Goal: Find specific page/section: Find specific page/section

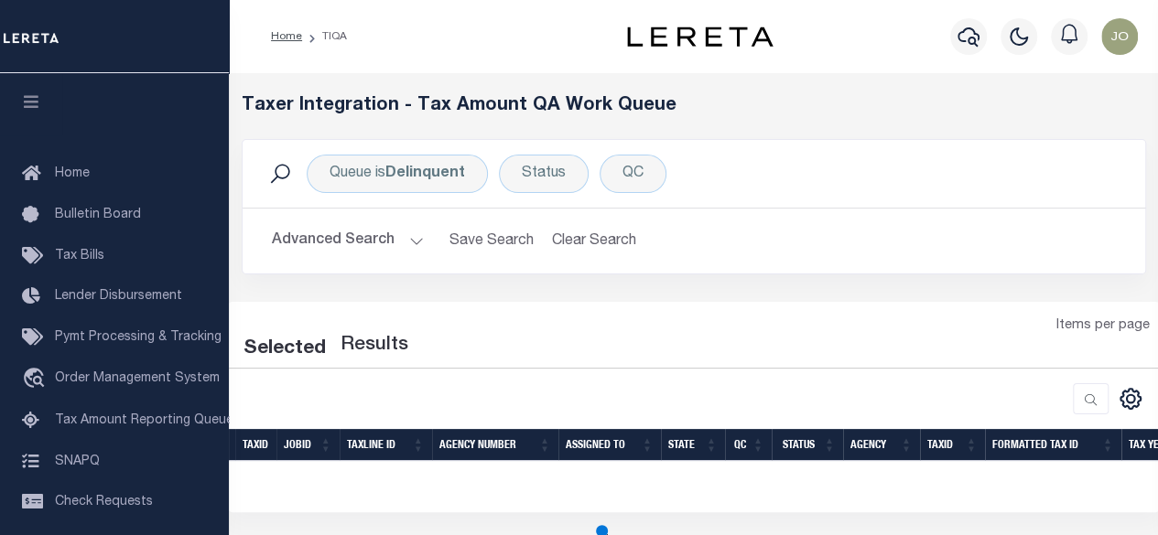
scroll to position [92, 0]
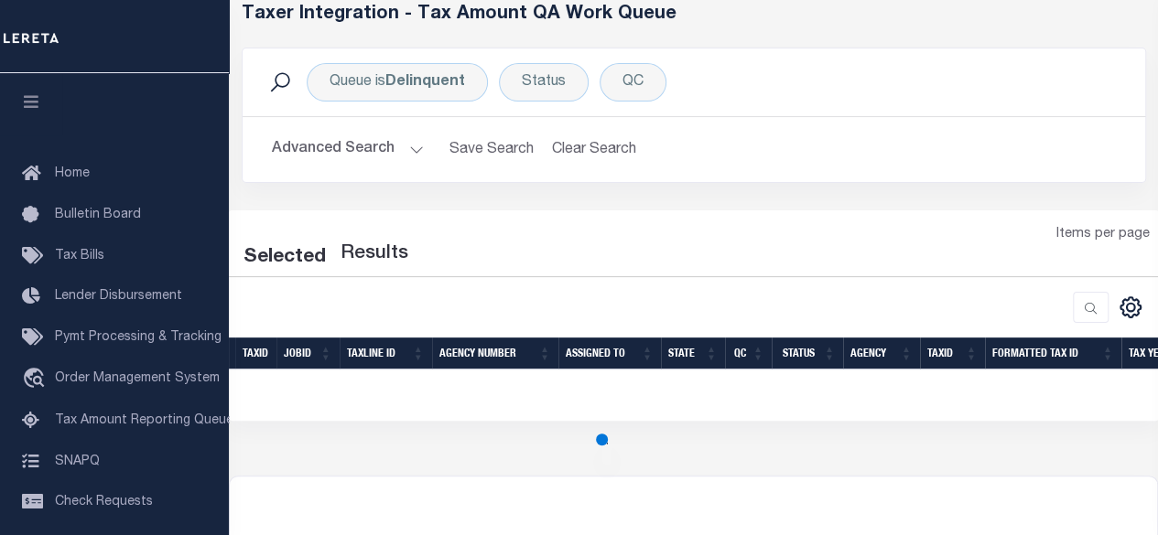
select select "200"
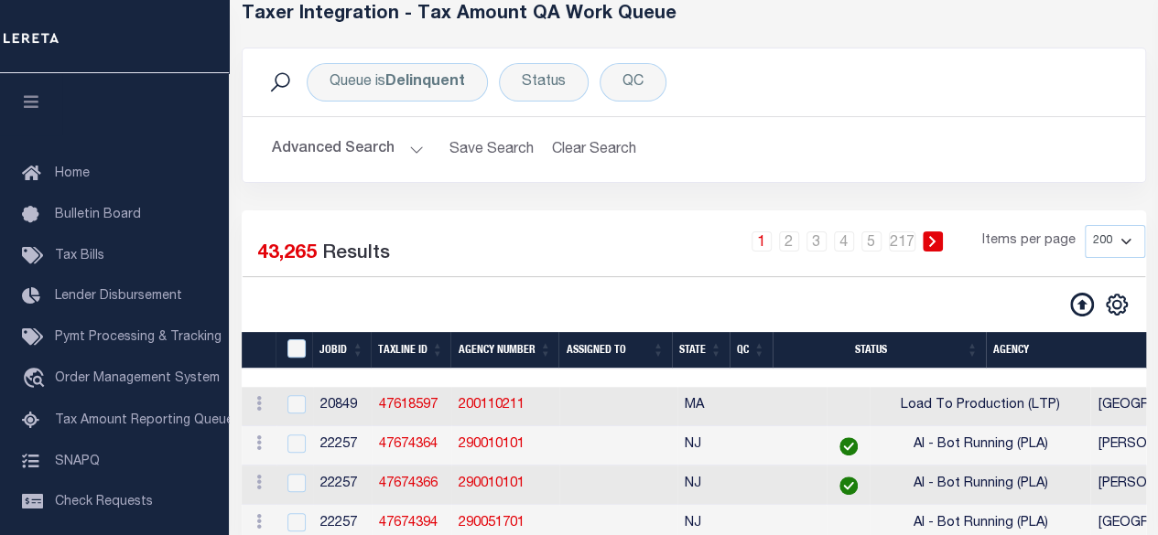
click at [765, 239] on link "1" at bounding box center [761, 242] width 20 height 20
click at [789, 244] on link "2" at bounding box center [789, 242] width 20 height 20
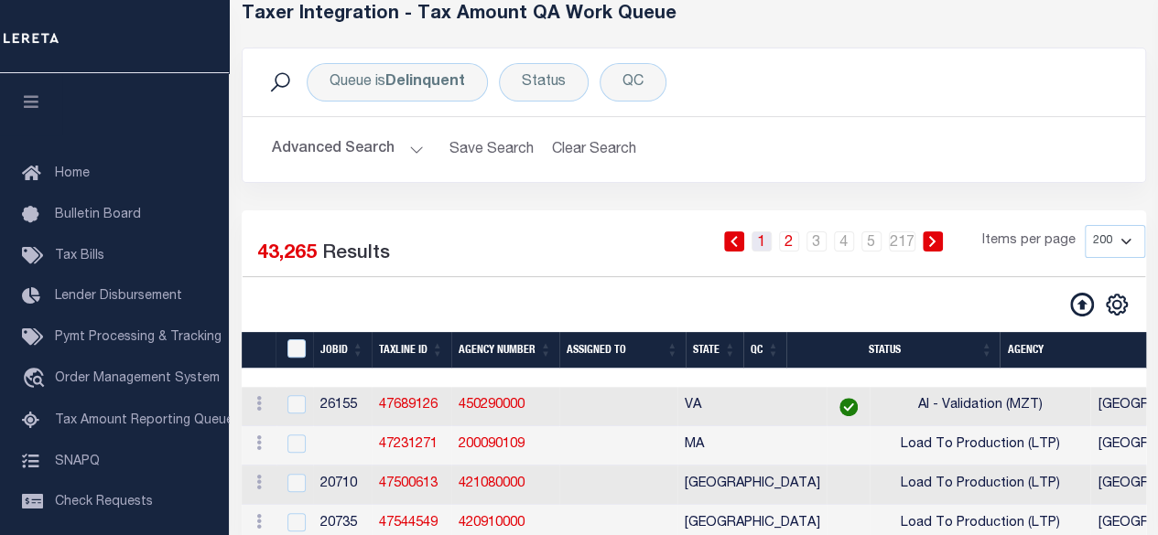
click at [764, 250] on link "1" at bounding box center [761, 242] width 20 height 20
